Goal: Navigation & Orientation: Find specific page/section

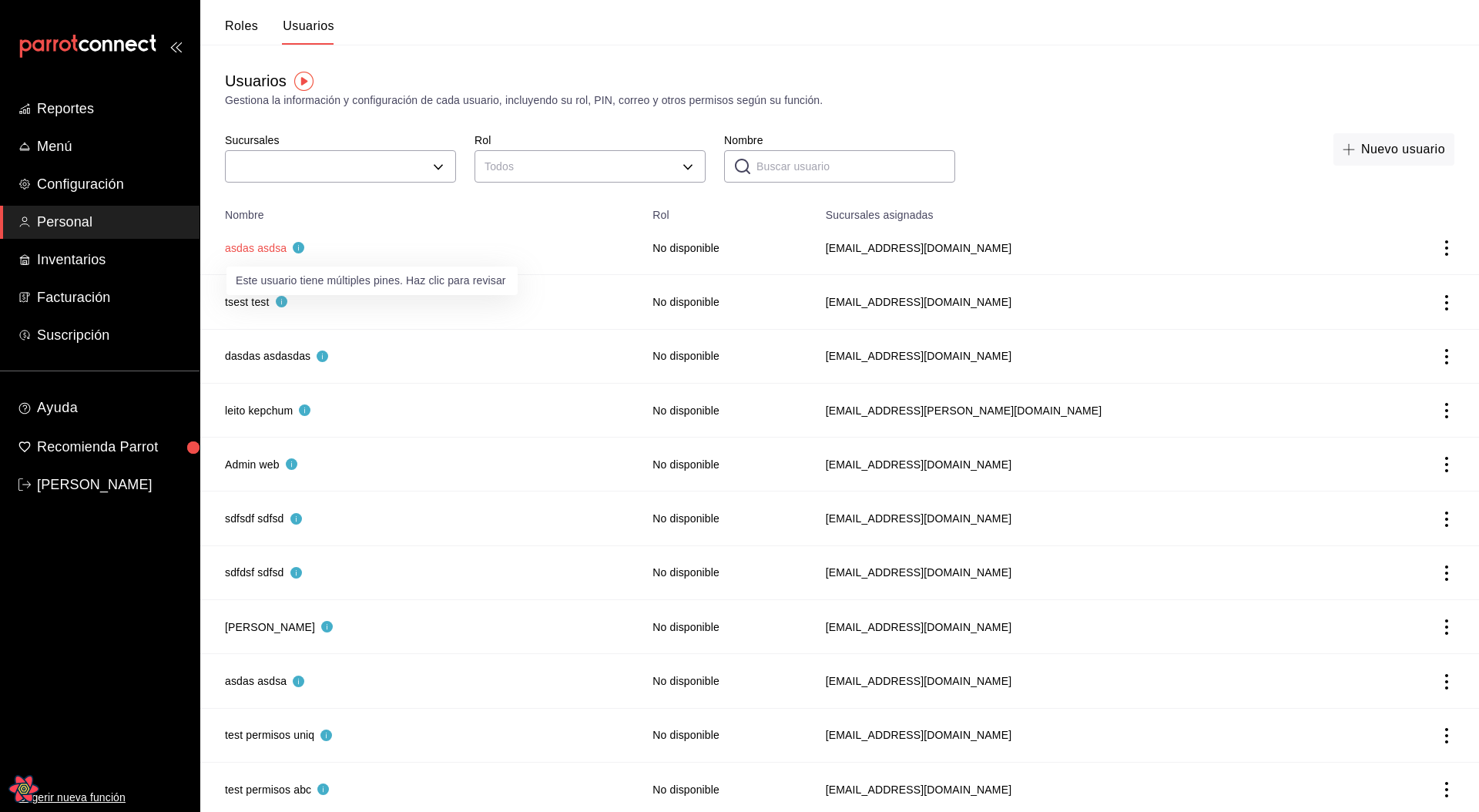
click at [264, 250] on button "asdas asdsa" at bounding box center [265, 248] width 80 height 15
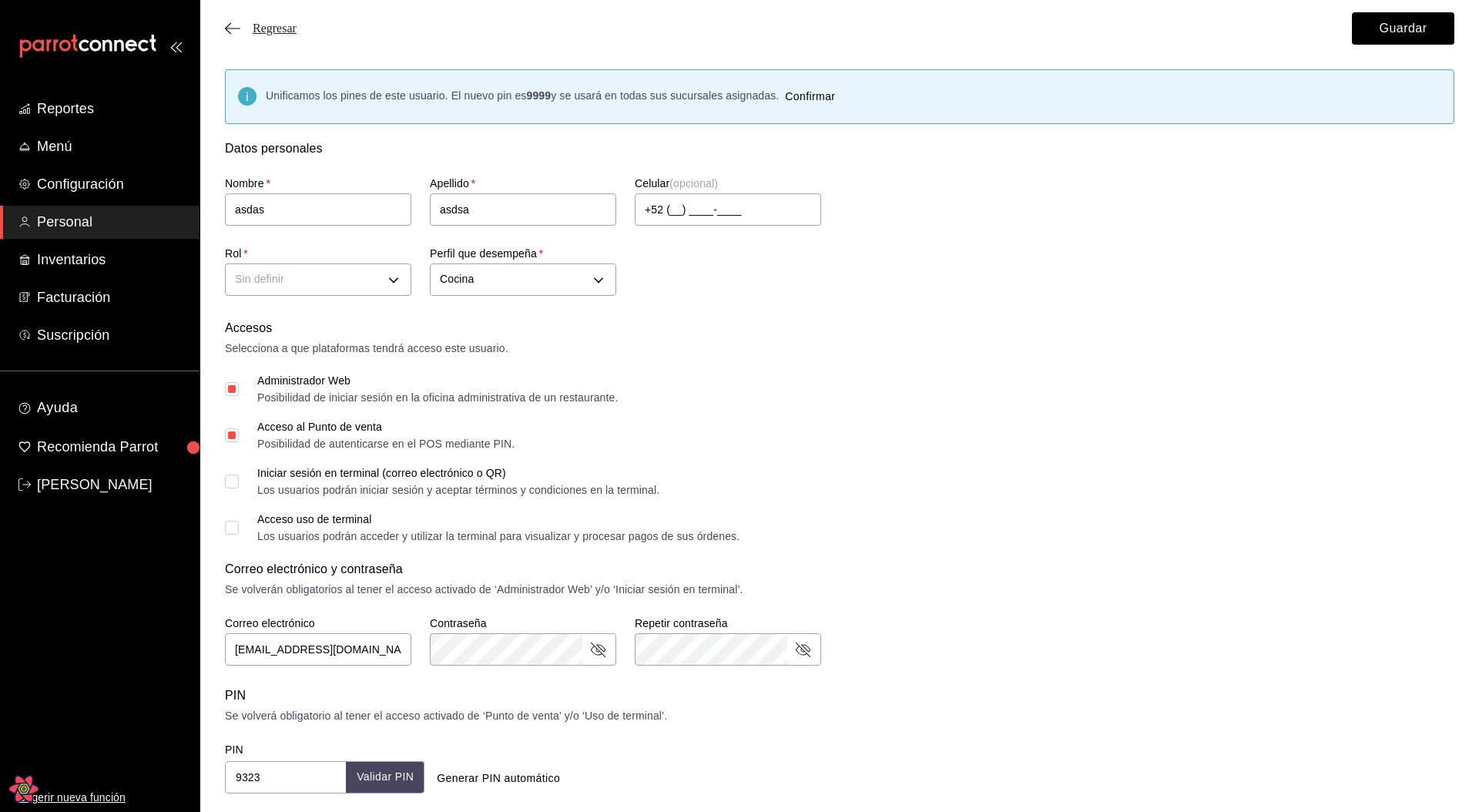
click at [267, 34] on span "Regresar" at bounding box center [275, 28] width 44 height 14
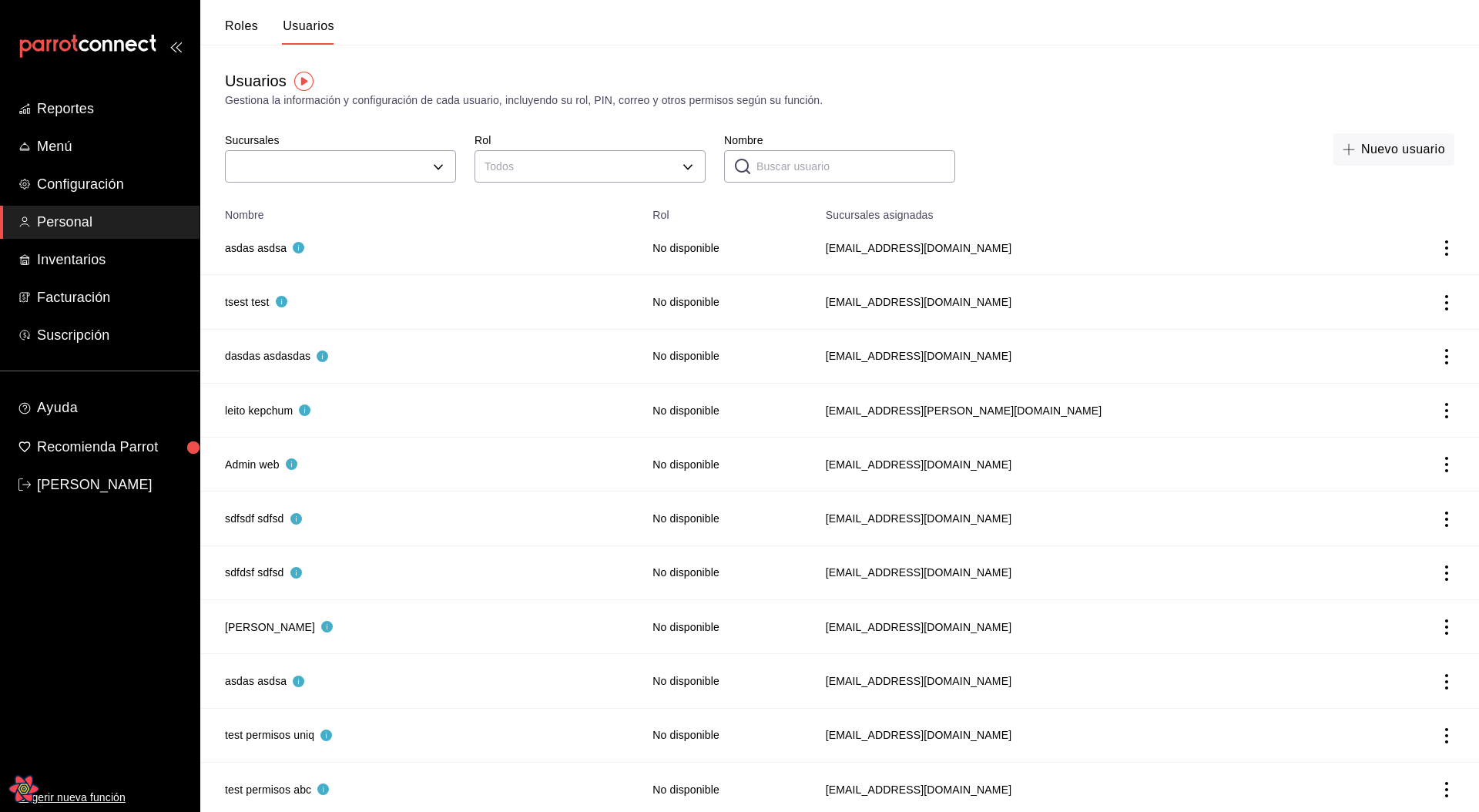
click at [255, 34] on button "Roles" at bounding box center [241, 31] width 33 height 27
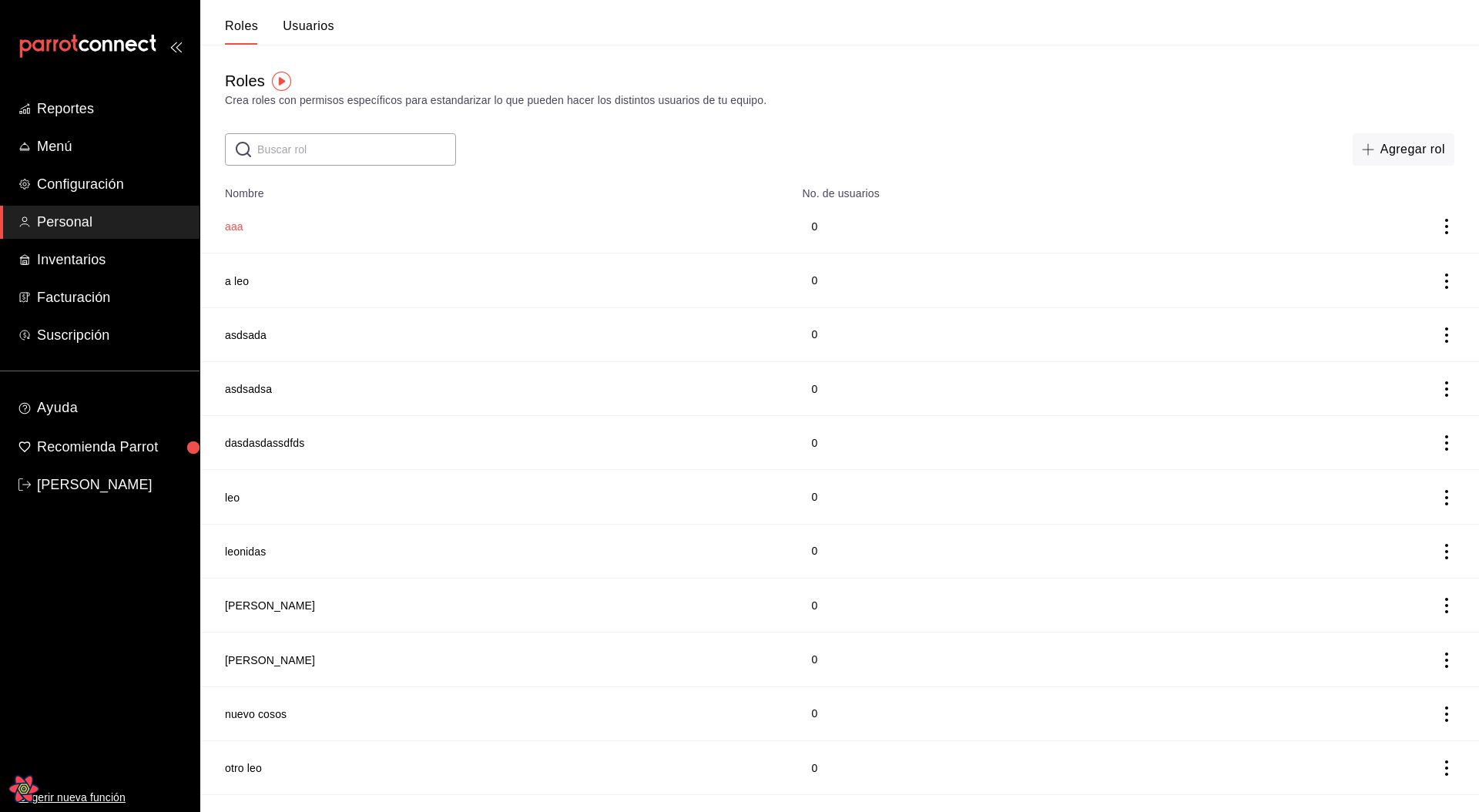
click at [234, 227] on button "aaa" at bounding box center [234, 226] width 18 height 15
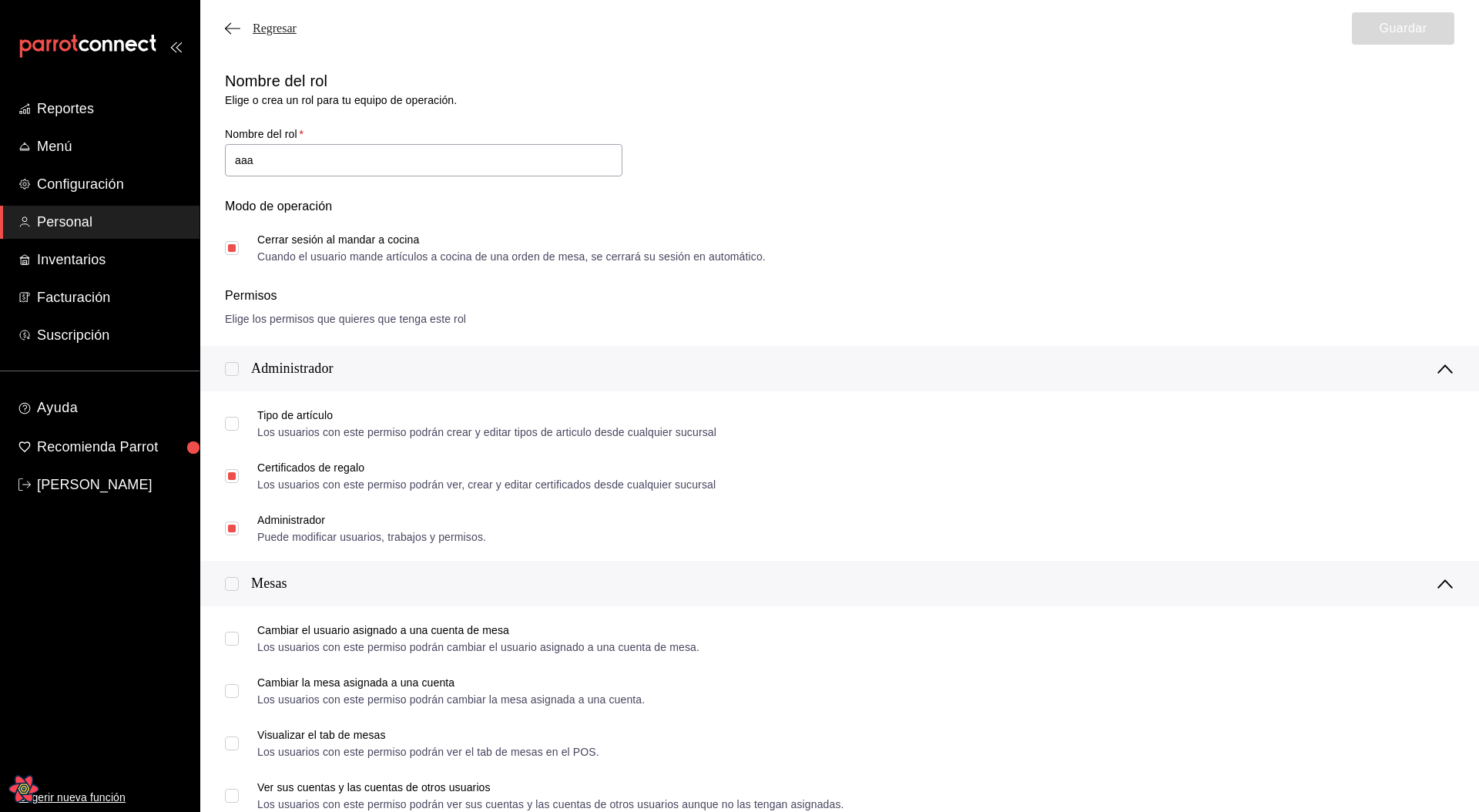
click at [284, 28] on span "Regresar" at bounding box center [275, 28] width 44 height 14
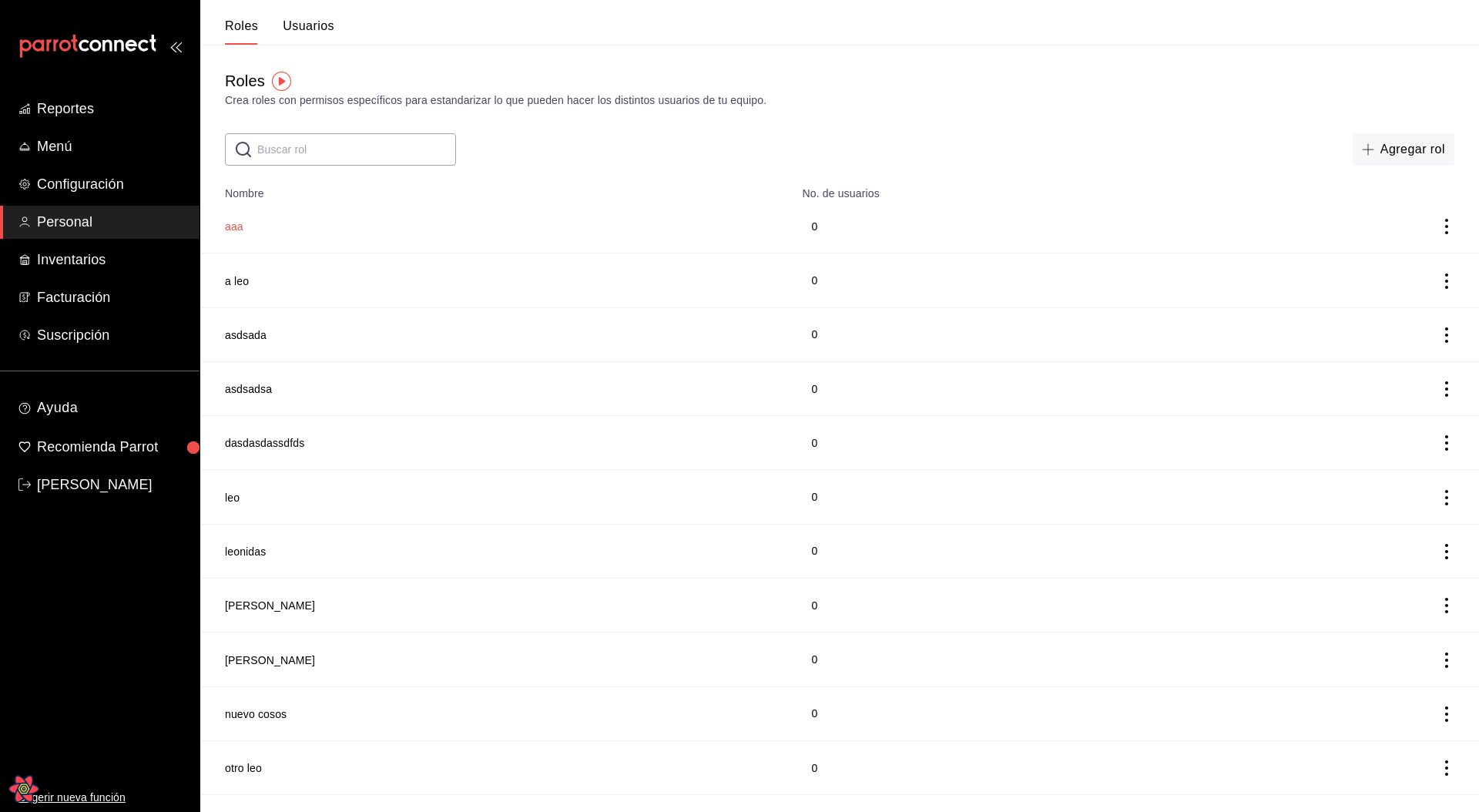
click at [238, 230] on button "aaa" at bounding box center [234, 226] width 18 height 15
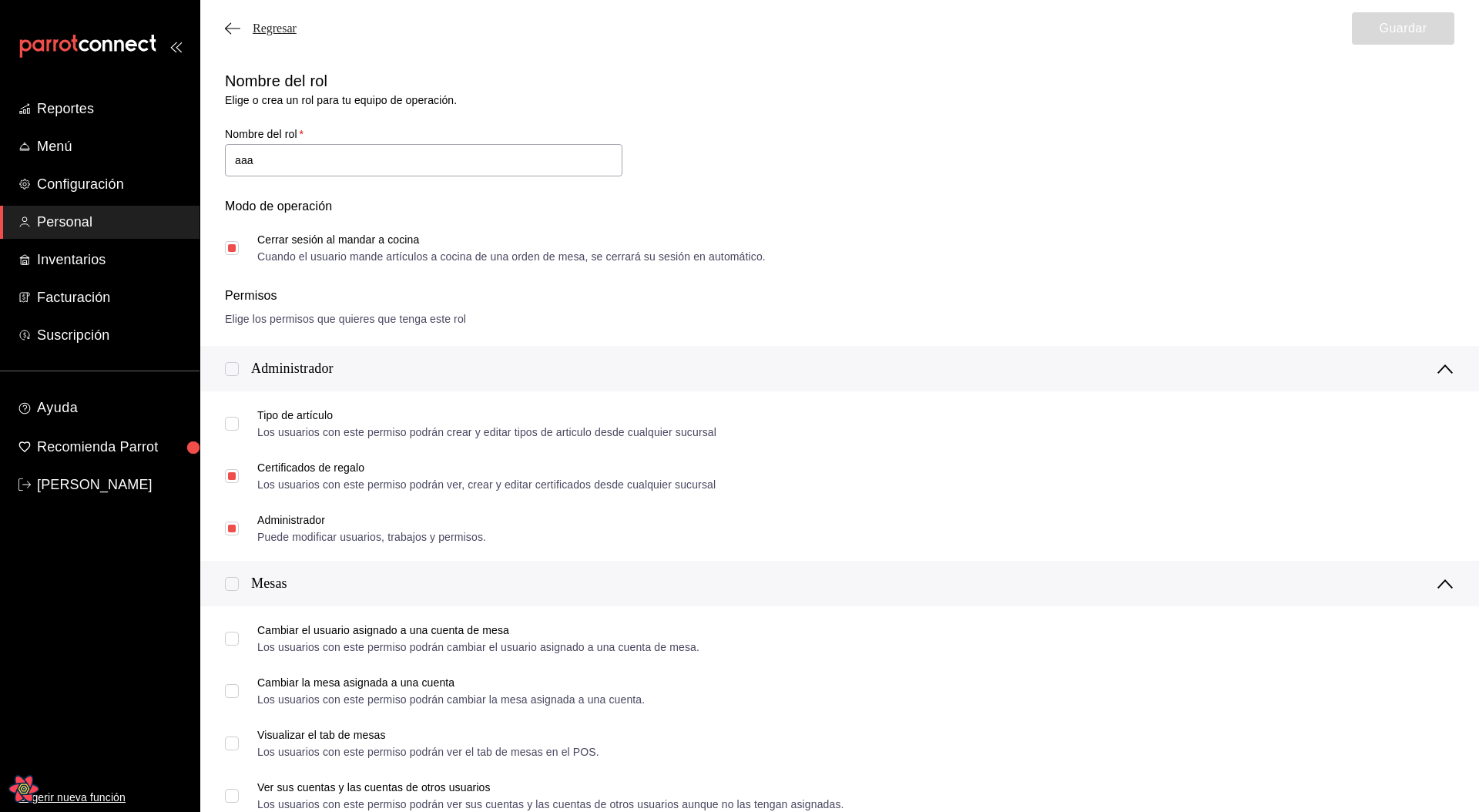
click at [257, 24] on span "Regresar" at bounding box center [275, 28] width 44 height 14
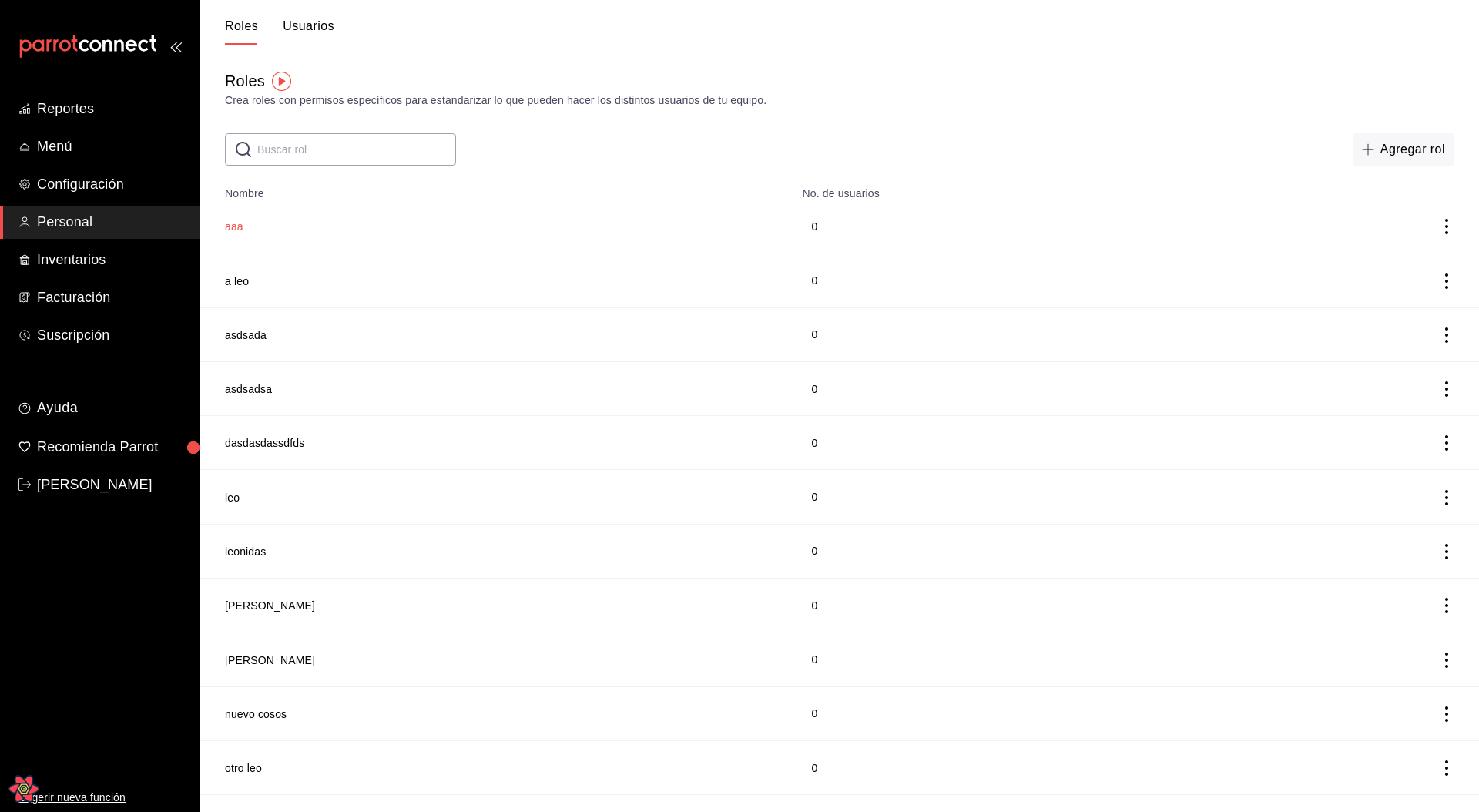
click at [237, 224] on button "aaa" at bounding box center [234, 226] width 18 height 15
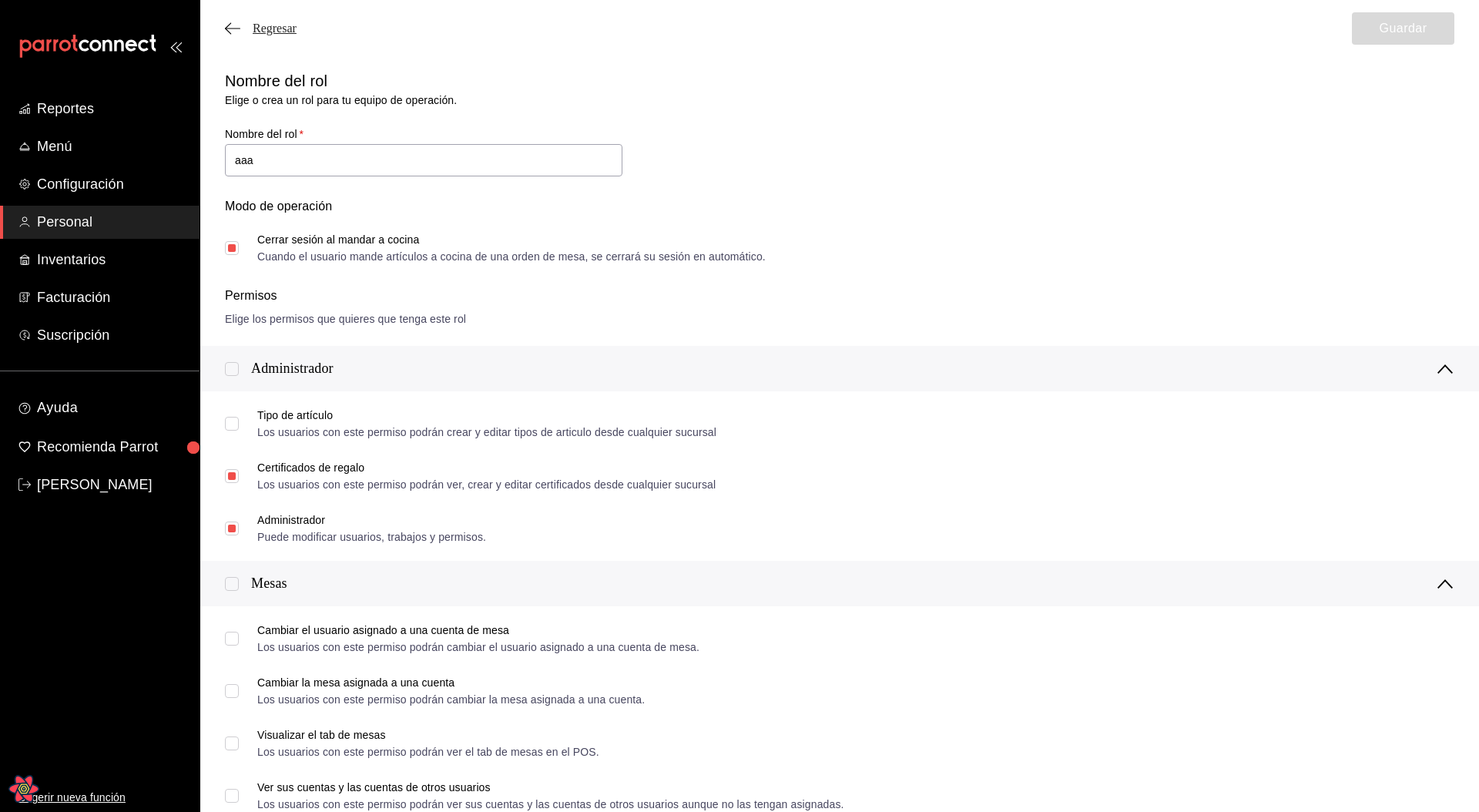
click at [275, 30] on span "Regresar" at bounding box center [275, 28] width 44 height 14
